Goal: Navigation & Orientation: Find specific page/section

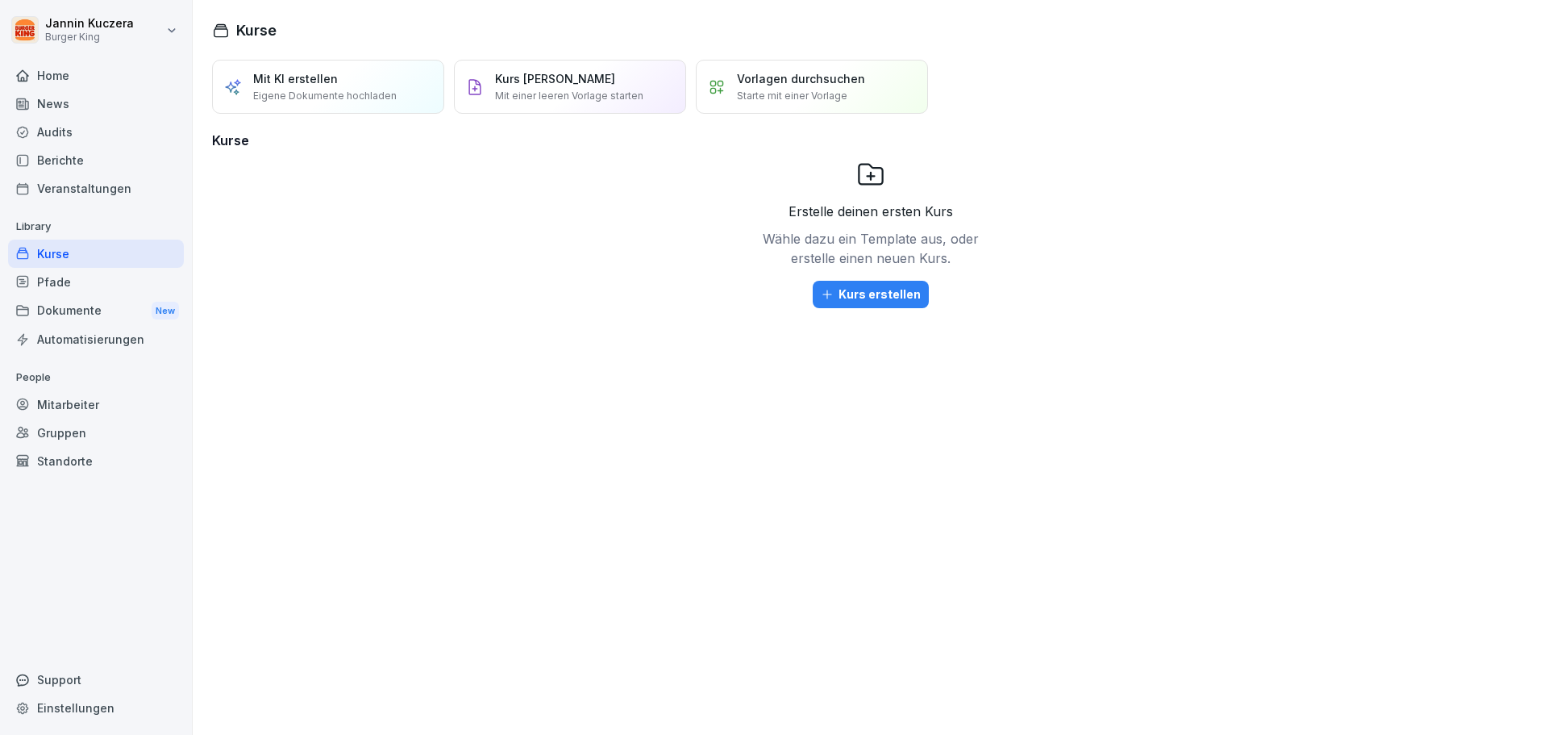
click at [105, 106] on div "News" at bounding box center [96, 104] width 176 height 28
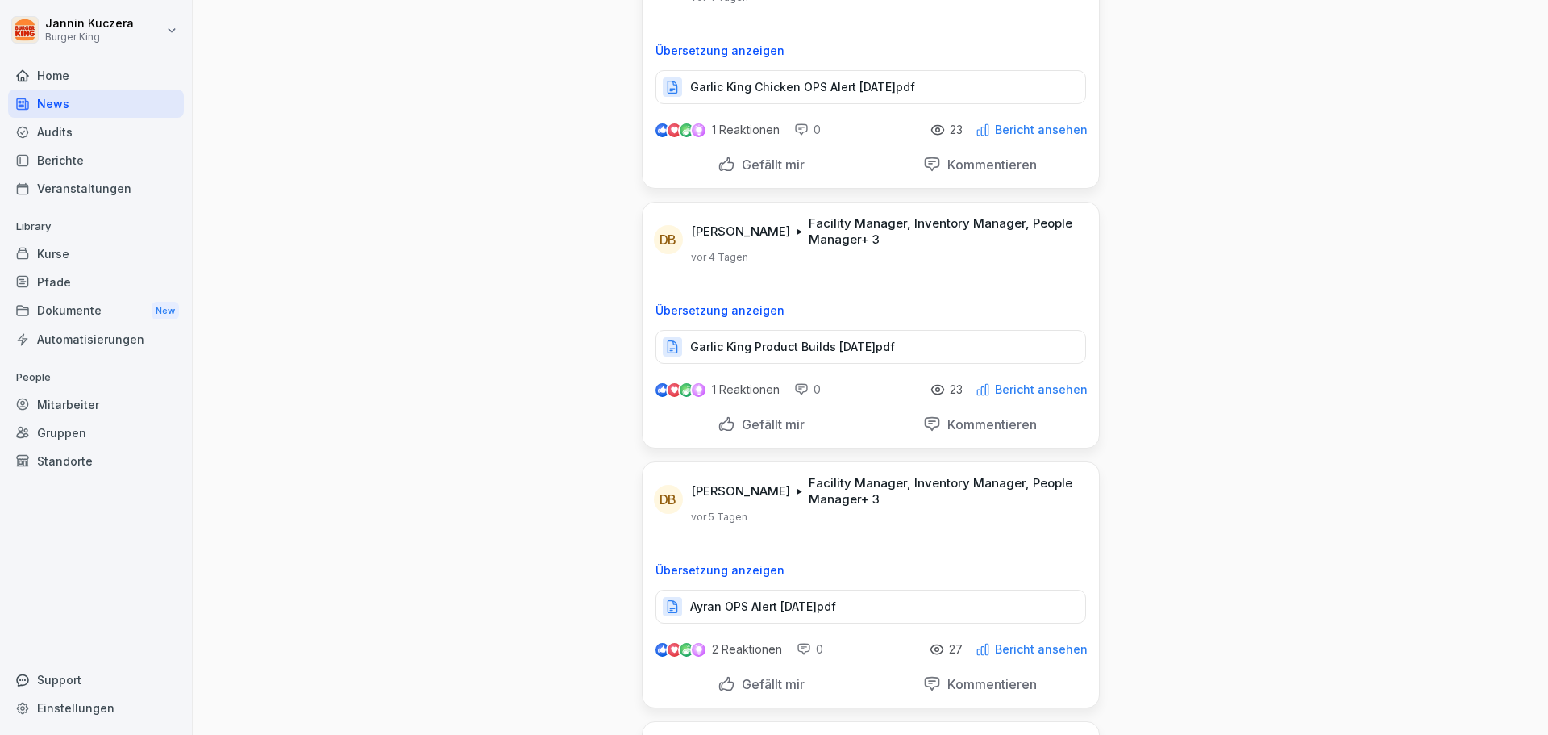
scroll to position [645, 0]
click at [76, 316] on div "Dokumente New" at bounding box center [96, 311] width 176 height 30
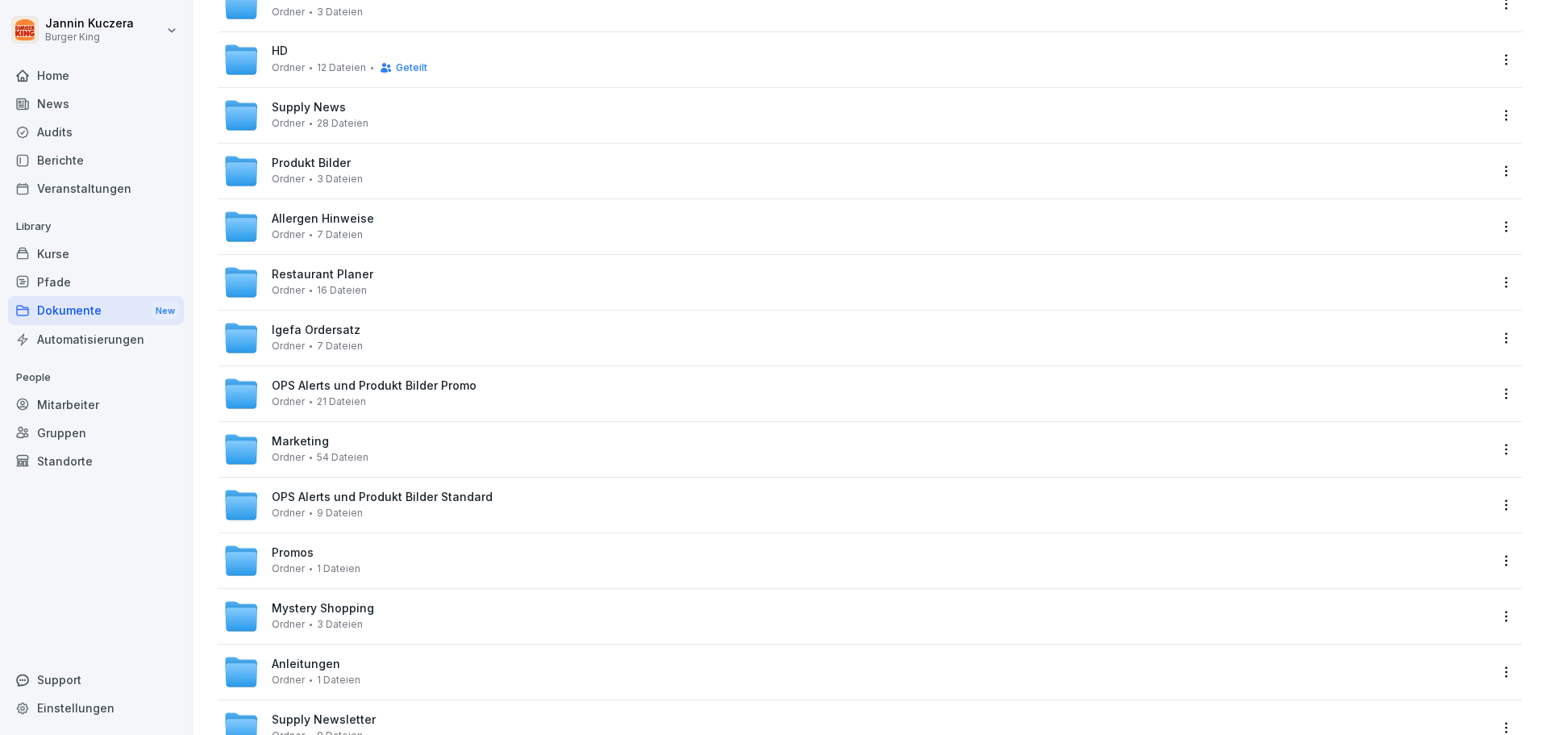
scroll to position [161, 0]
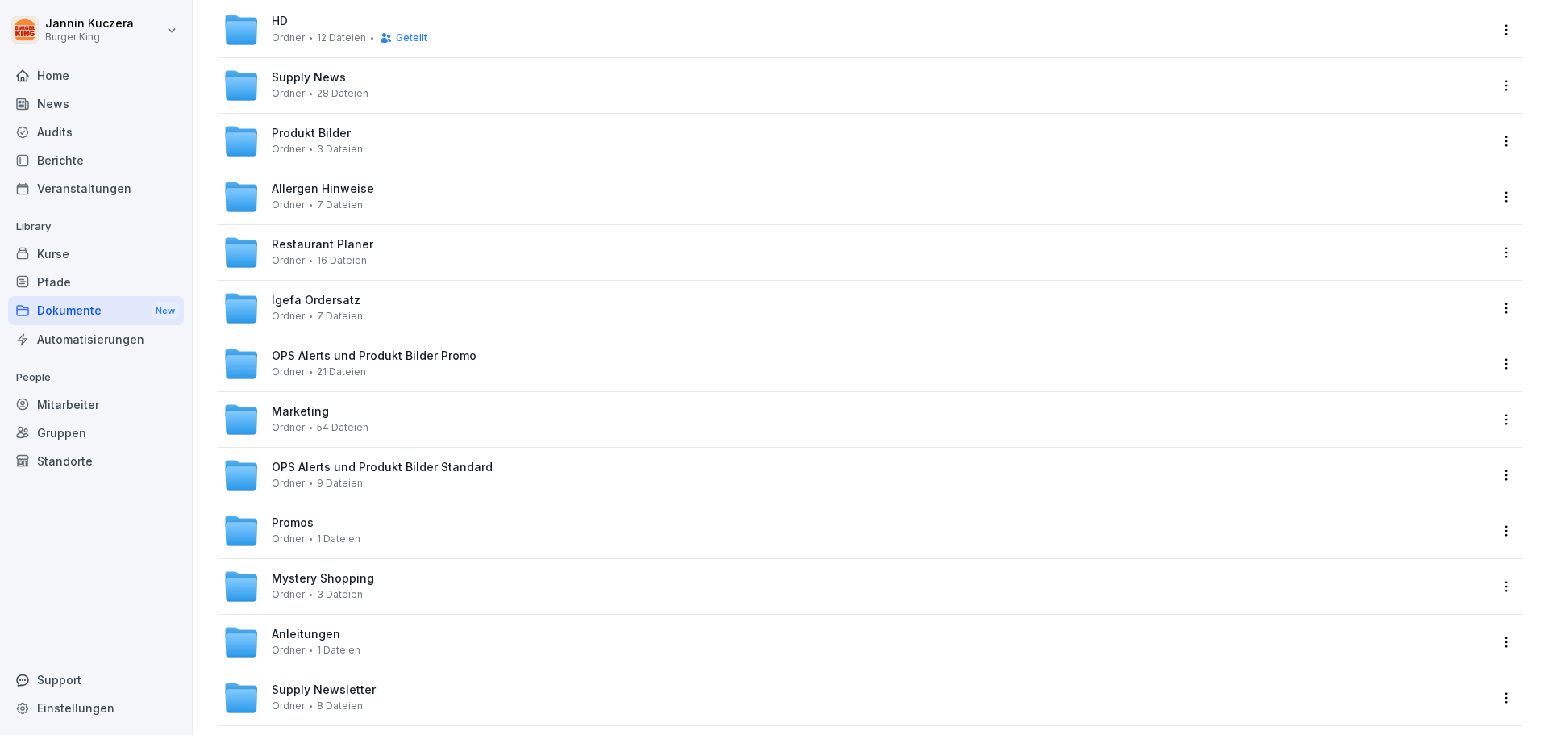
click at [230, 531] on icon at bounding box center [241, 533] width 32 height 23
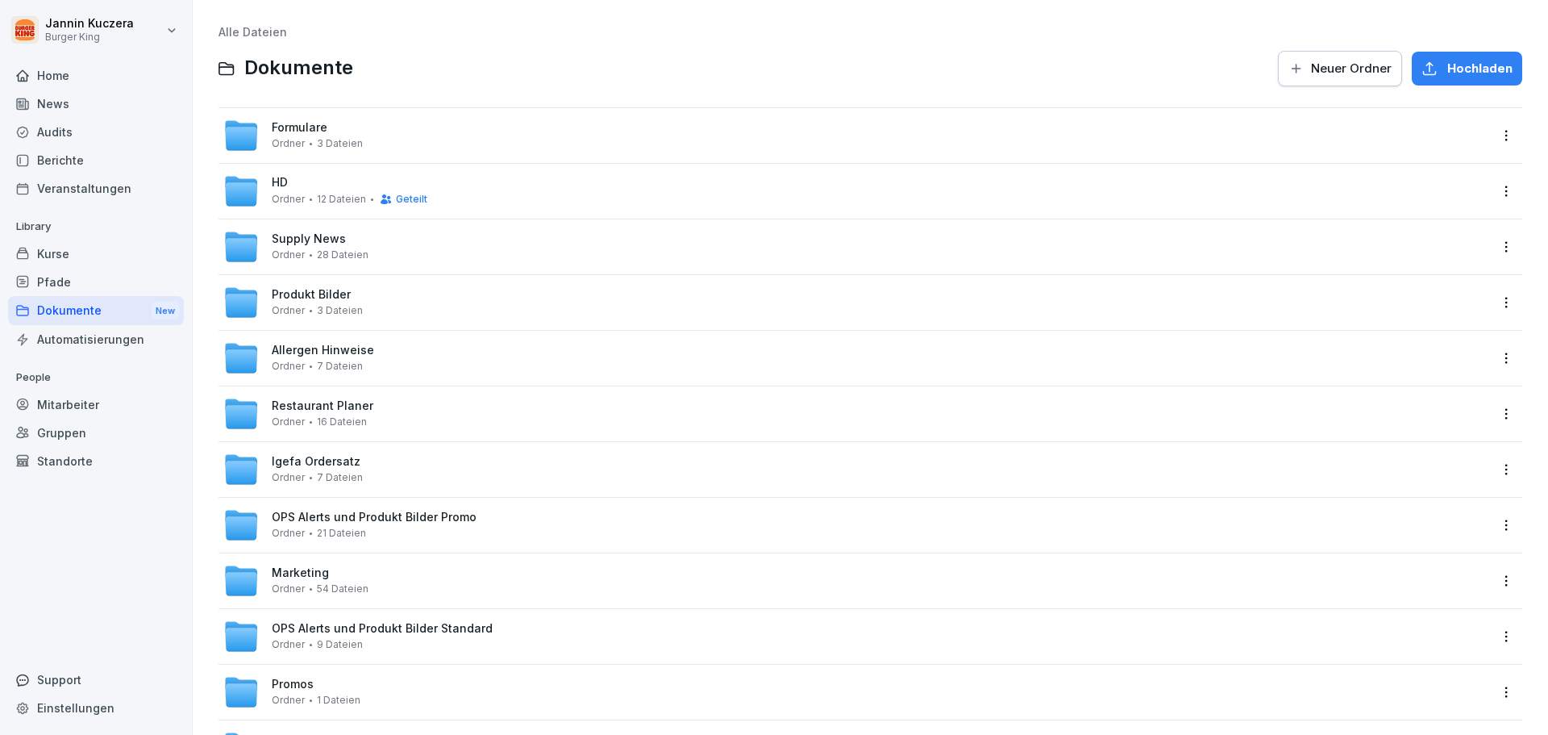
click at [255, 302] on icon at bounding box center [241, 305] width 32 height 23
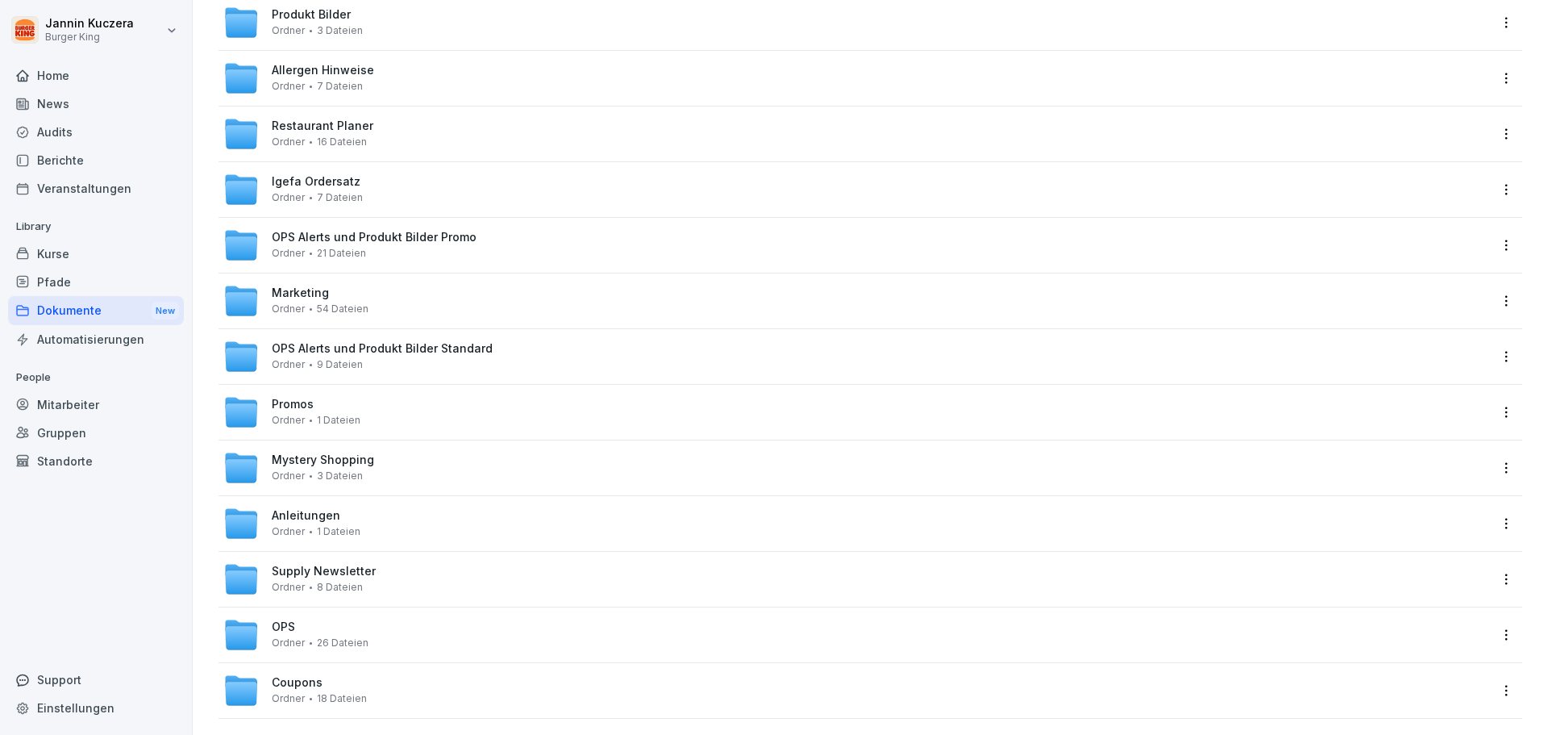
scroll to position [302, 0]
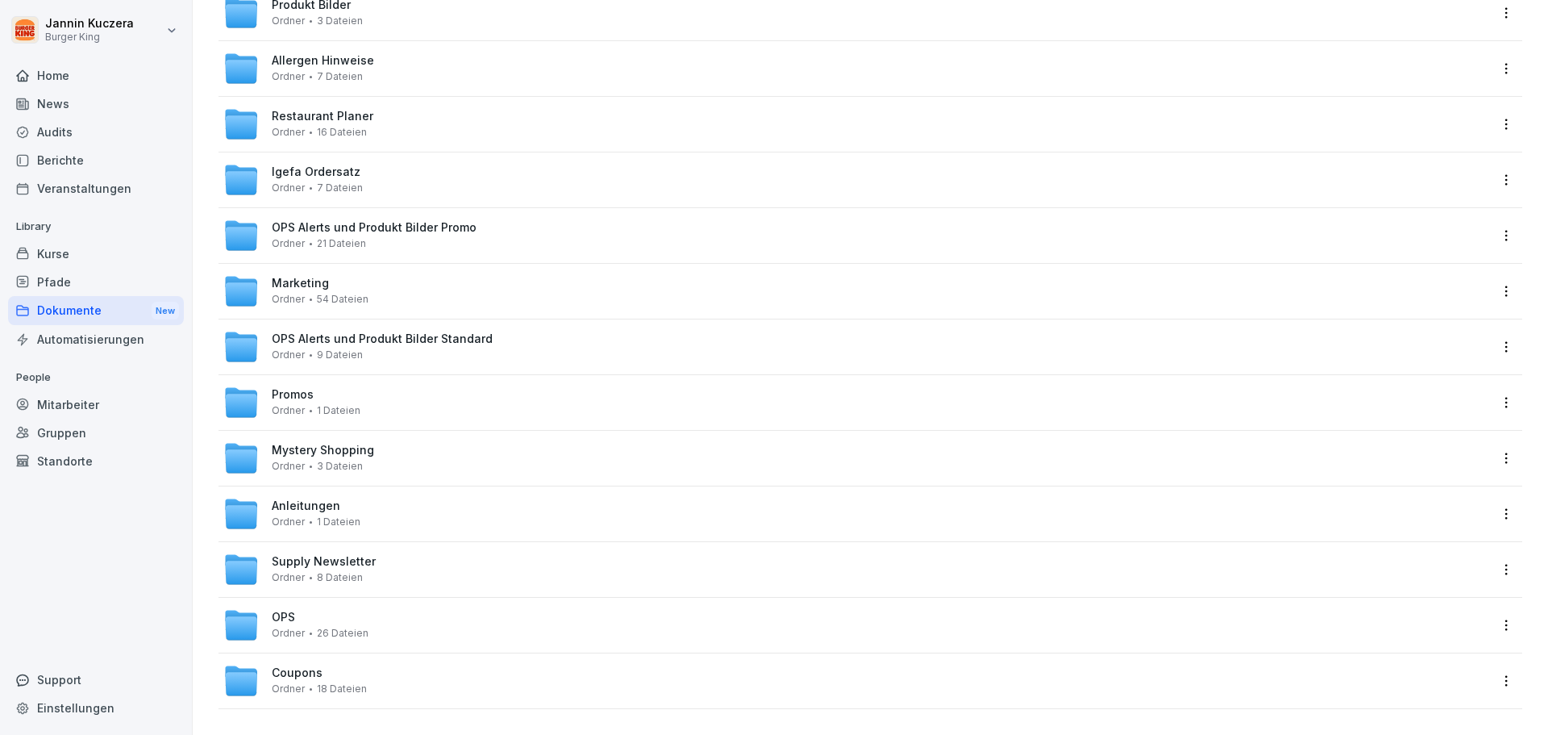
click at [226, 616] on icon at bounding box center [241, 627] width 32 height 23
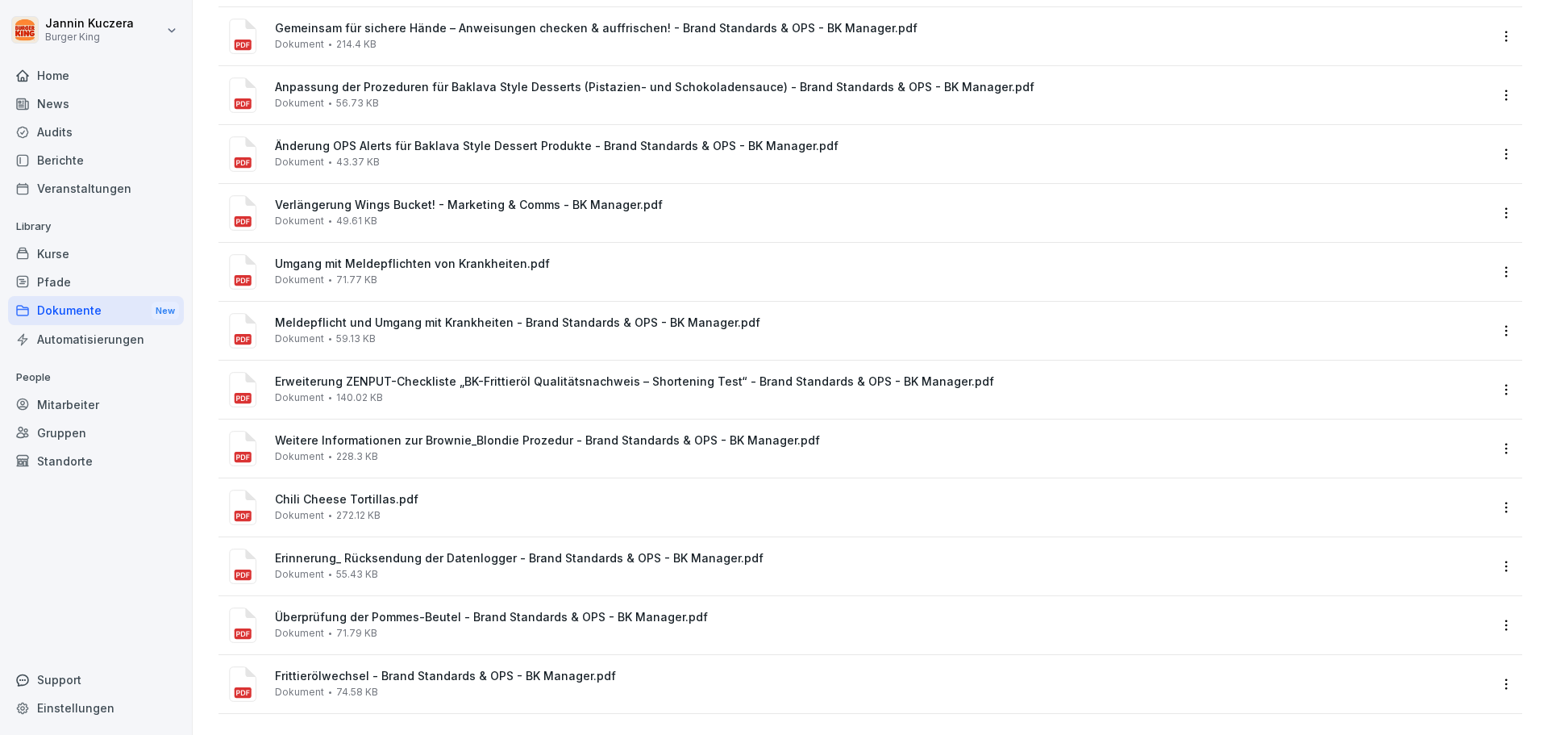
scroll to position [942, 0]
